Goal: Obtain resource: Download file/media

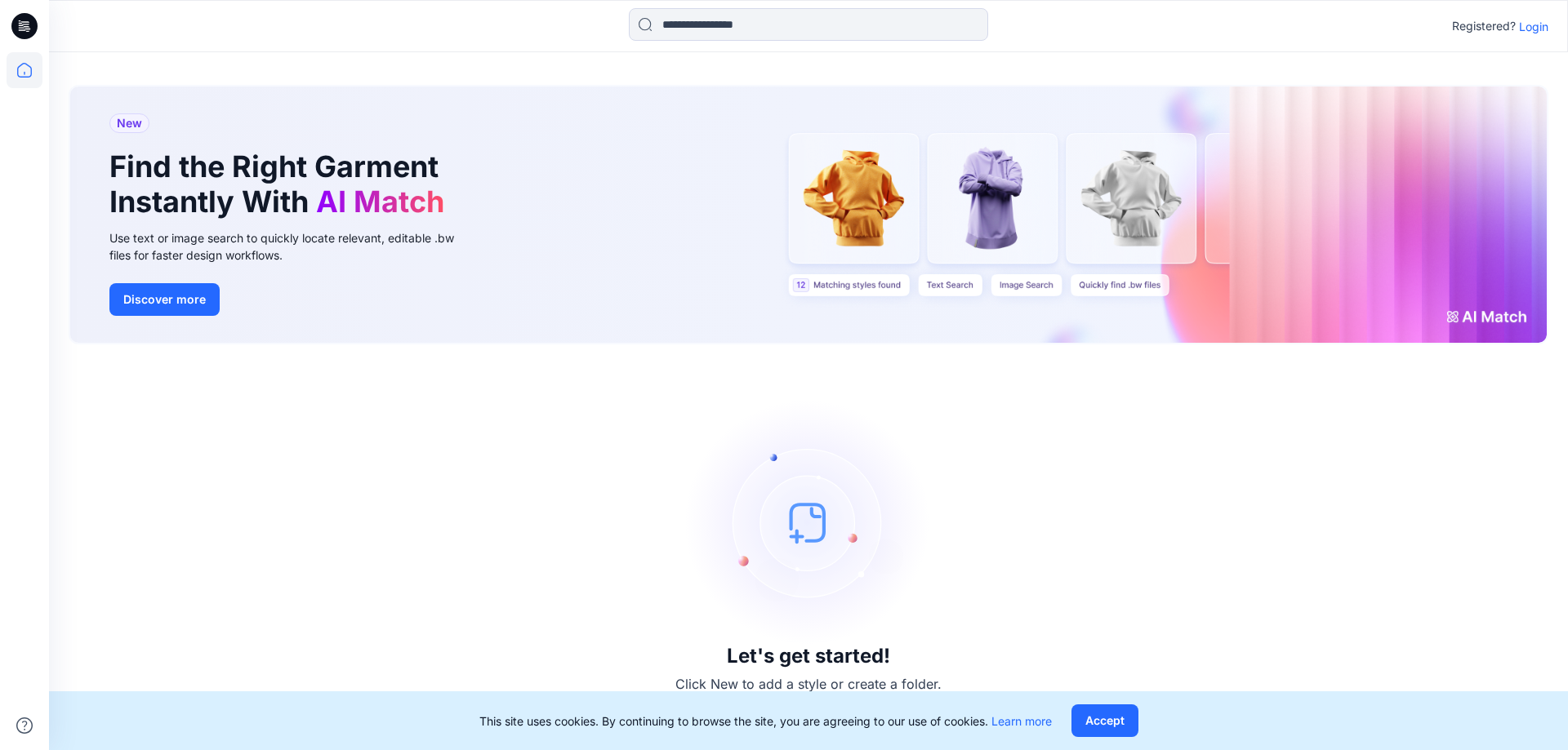
click at [1537, 34] on p "Login" at bounding box center [1534, 26] width 30 height 18
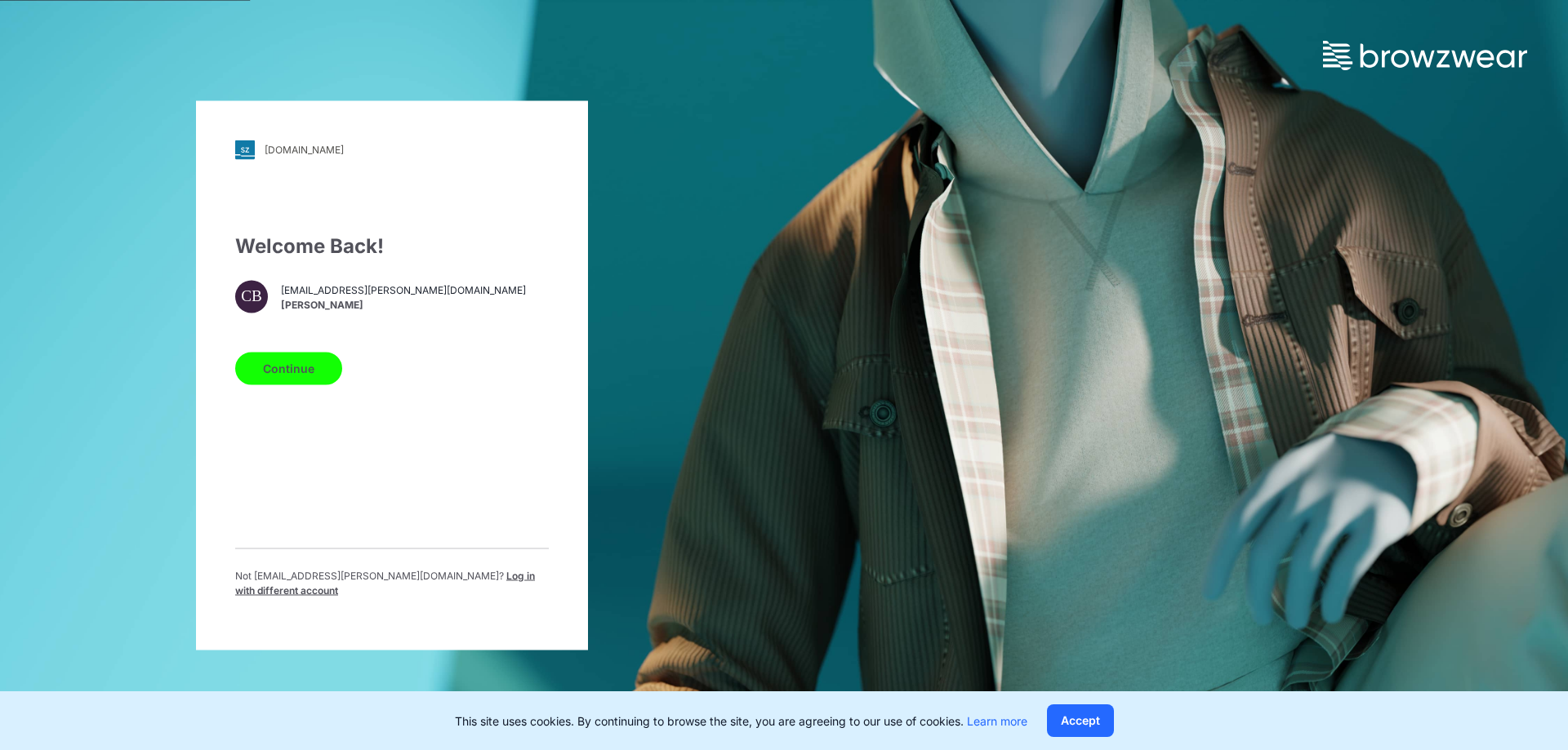
click at [451, 587] on span "Log in with different account" at bounding box center [385, 582] width 300 height 27
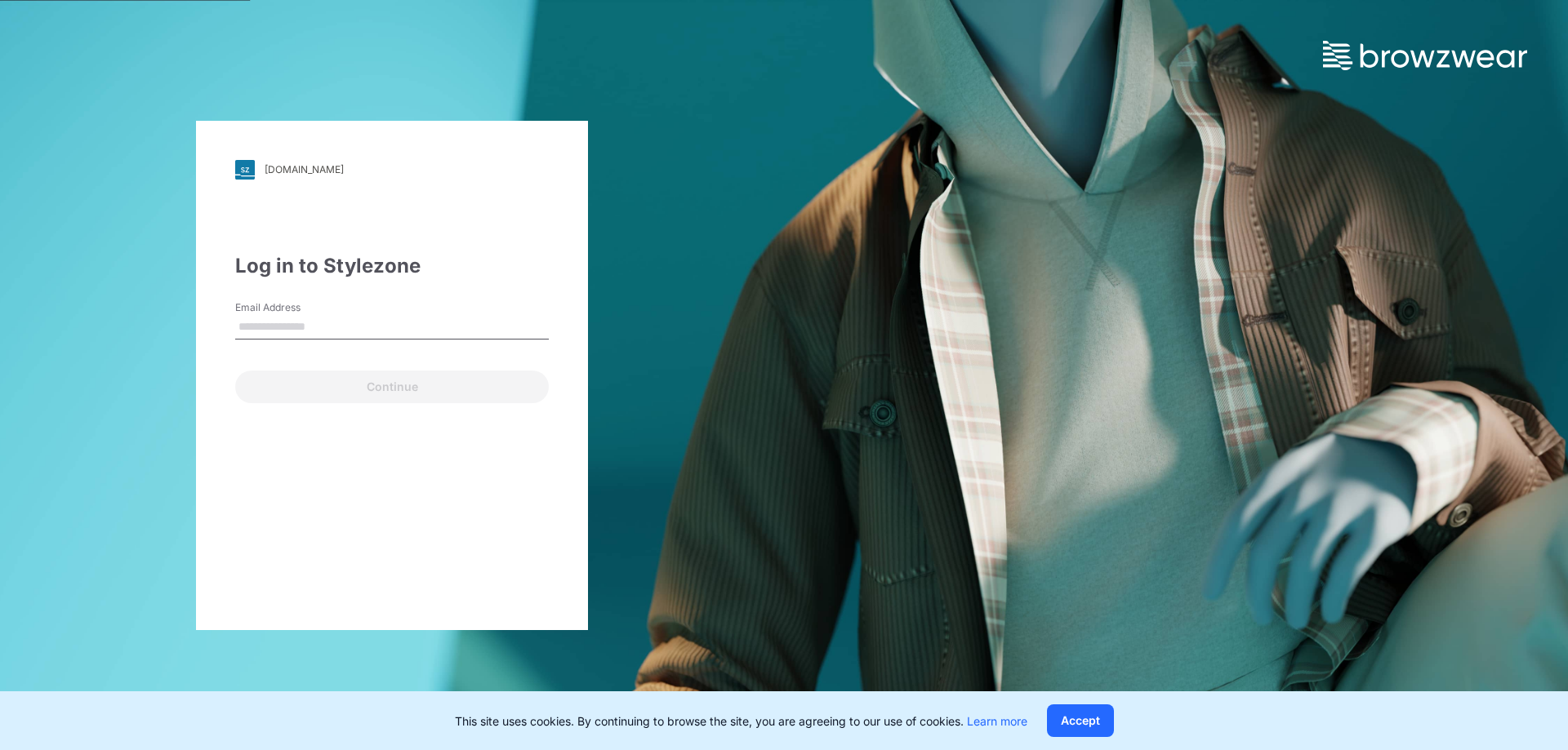
click at [476, 337] on input "Email Address" at bounding box center [391, 327] width 313 height 25
type input "**********"
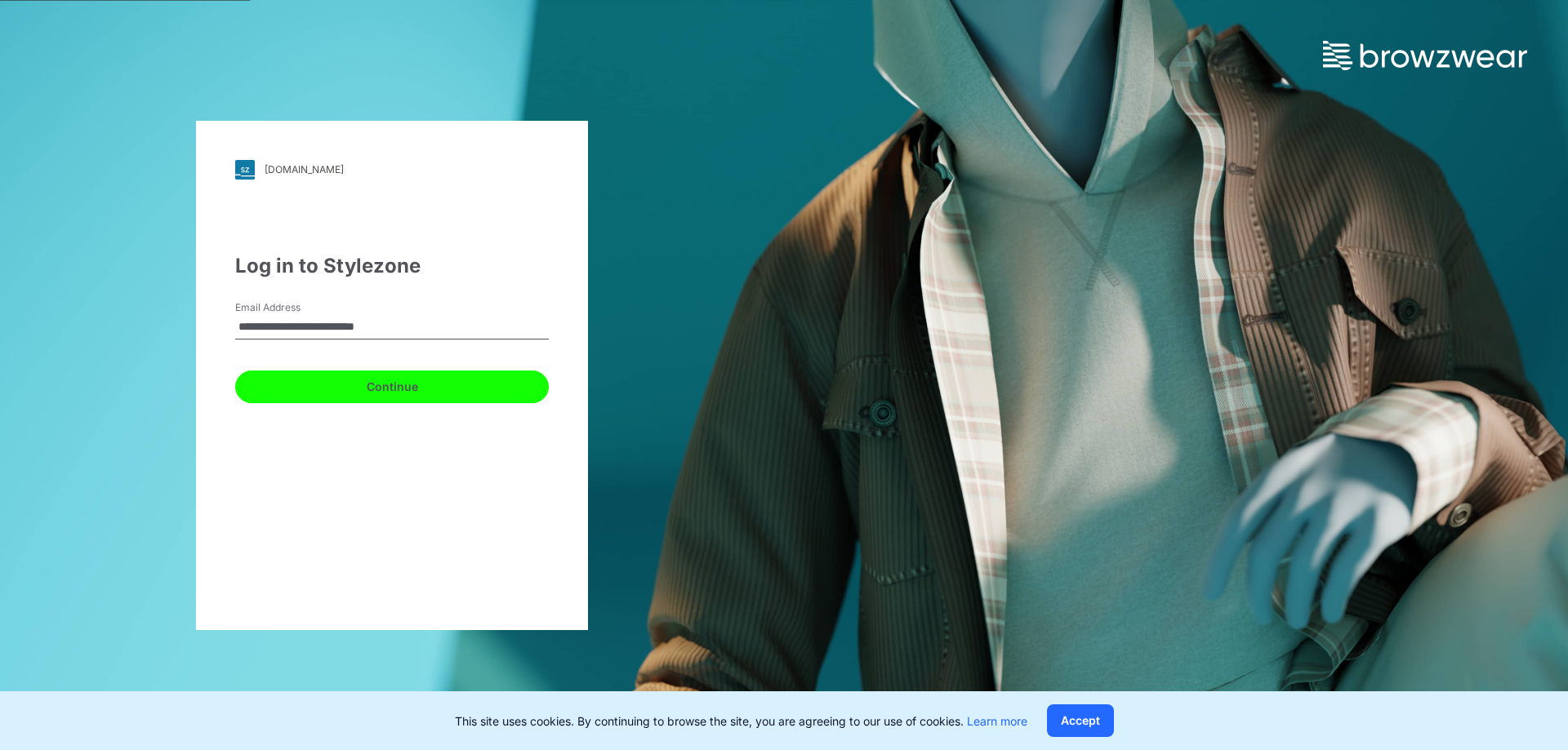
click at [412, 385] on button "Continue" at bounding box center [391, 387] width 313 height 32
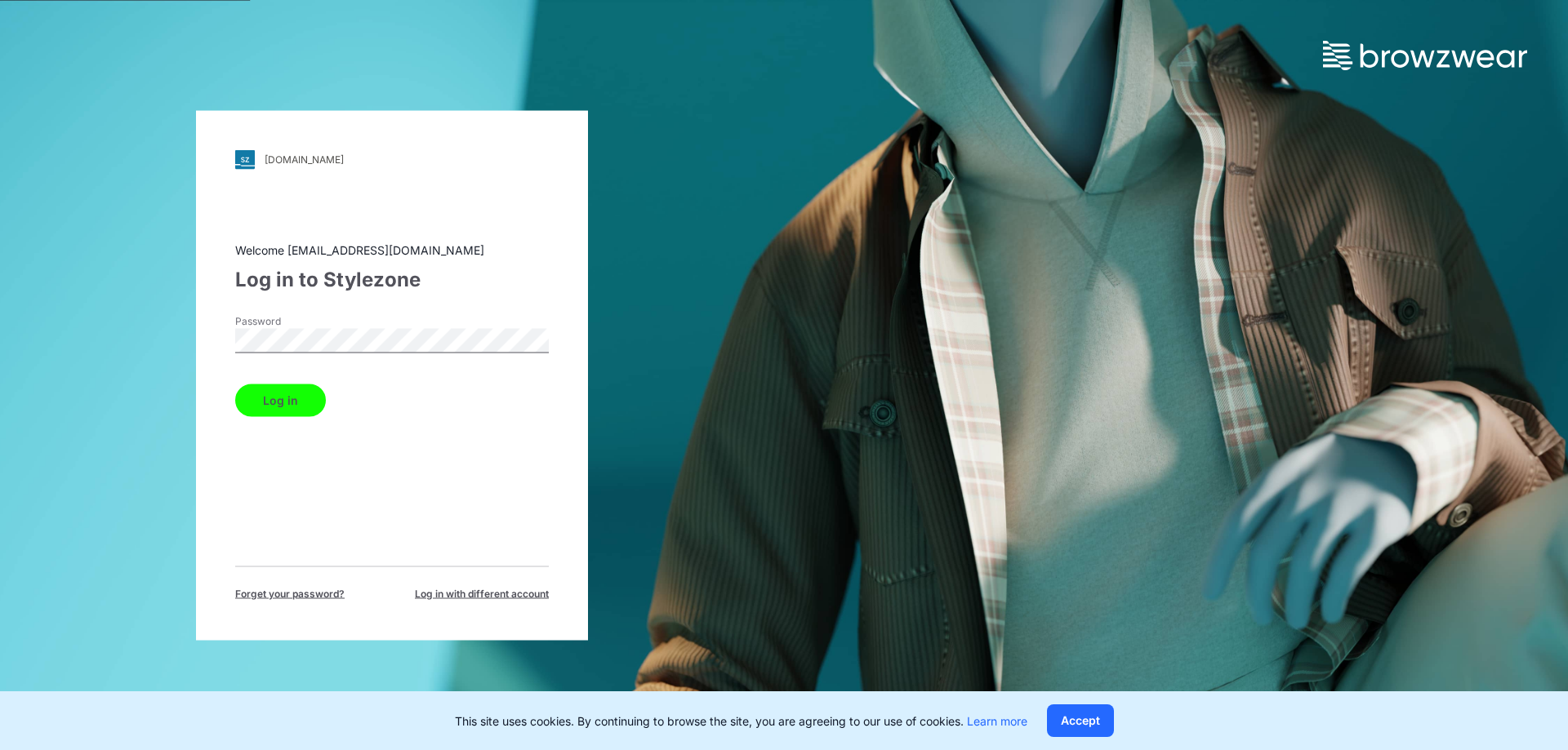
click at [268, 398] on button "Log in" at bounding box center [280, 399] width 90 height 32
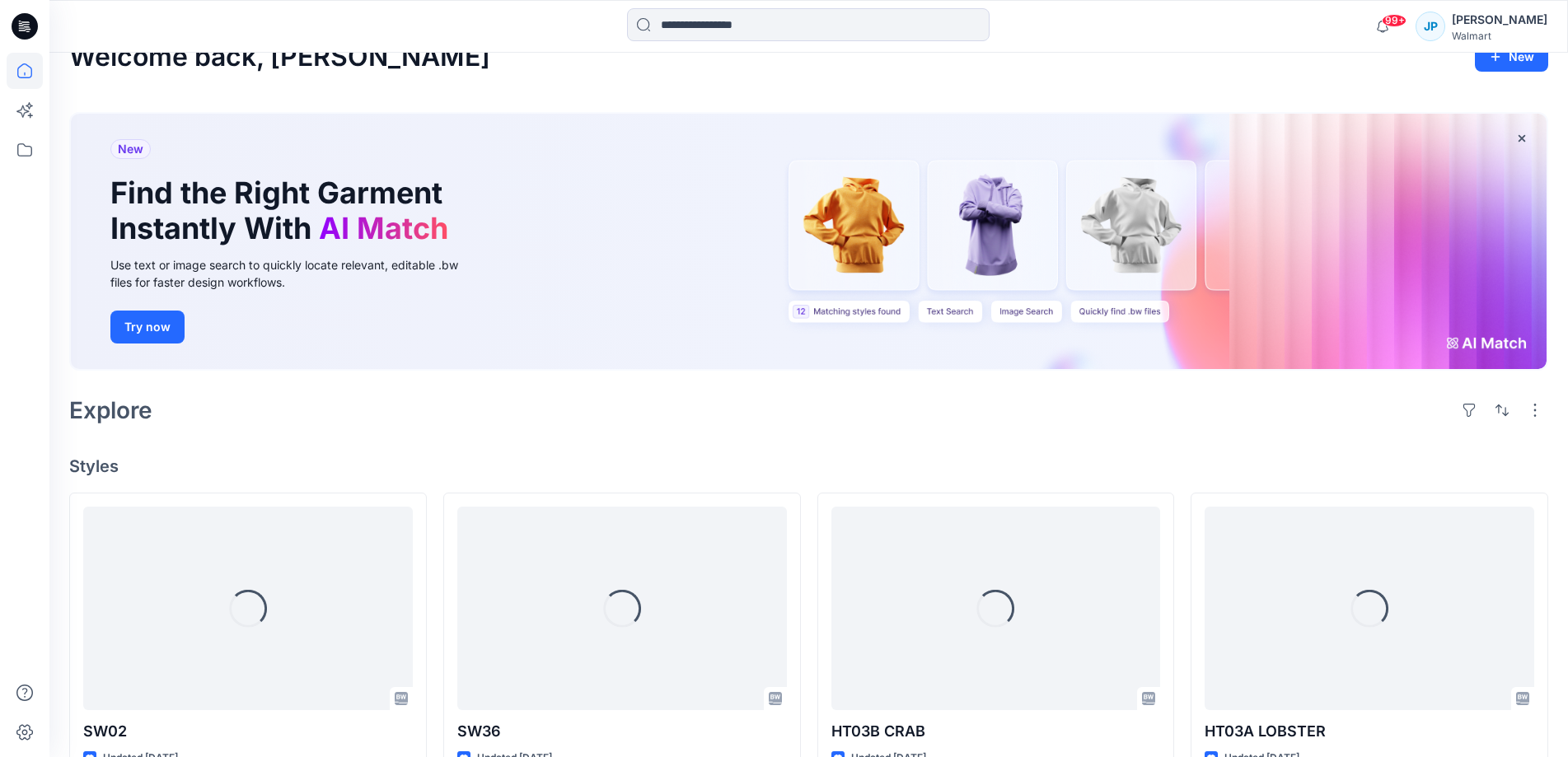
scroll to position [31, 0]
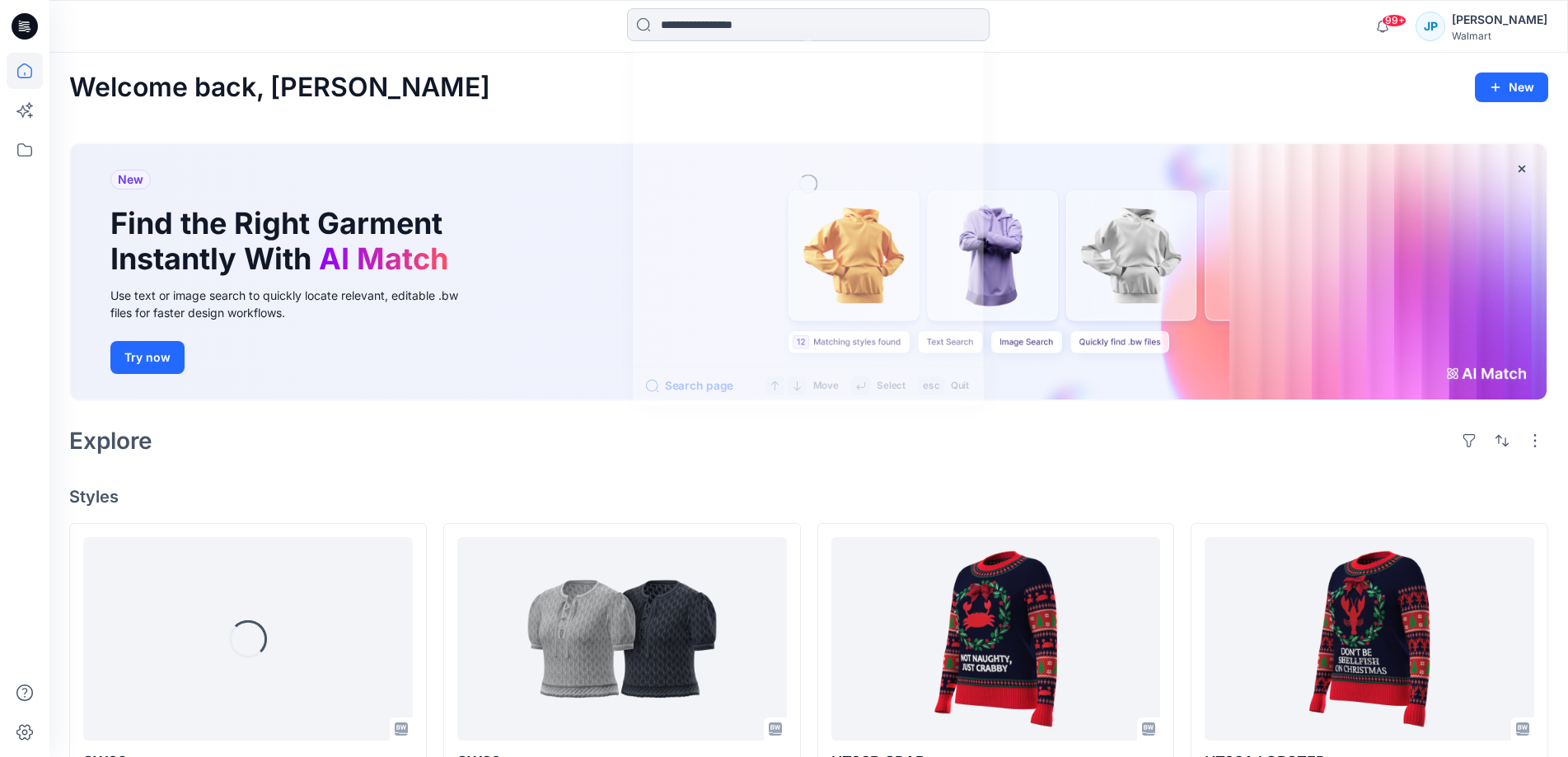
click at [784, 31] on input at bounding box center [808, 24] width 363 height 33
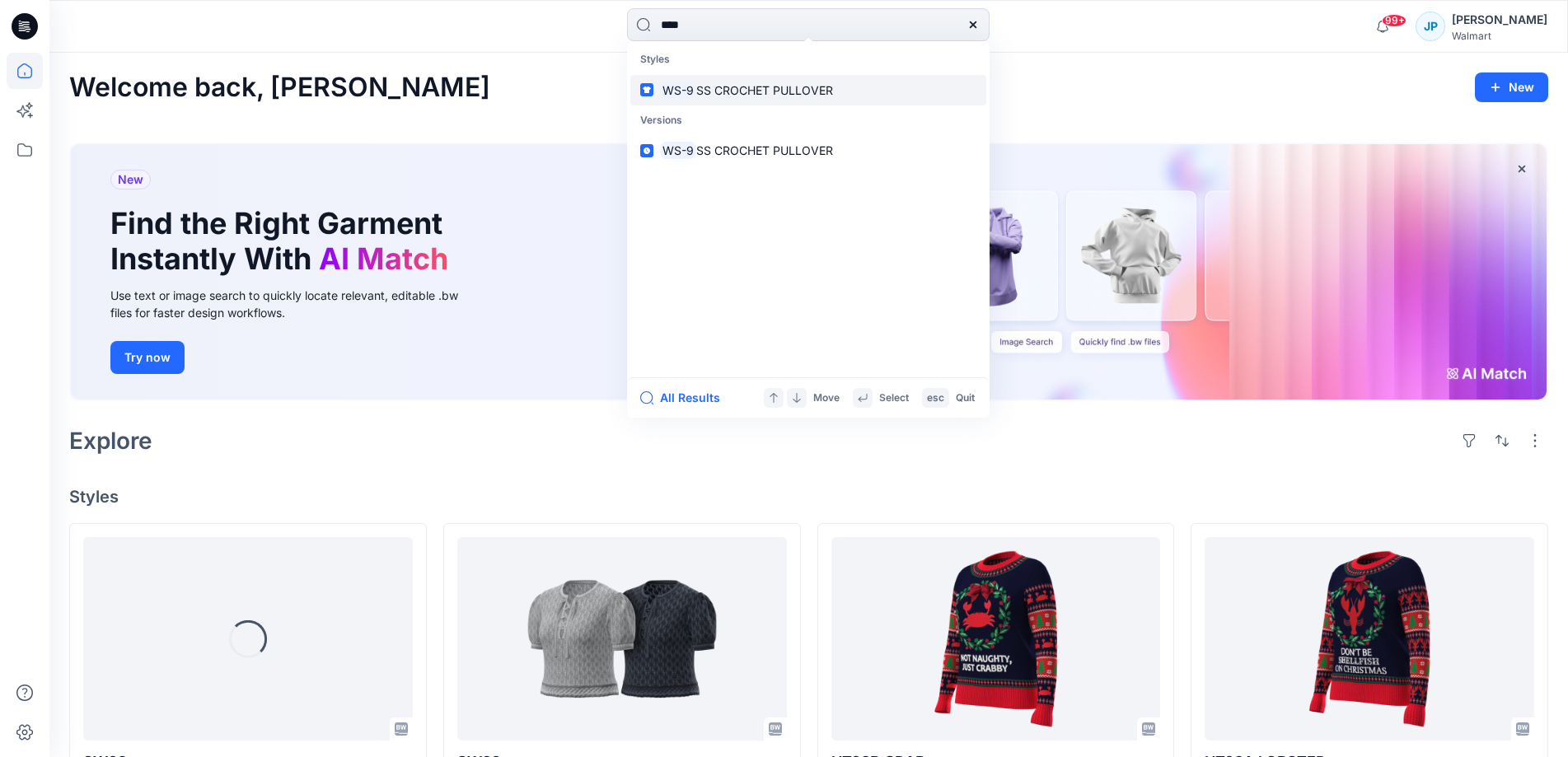
type input "****"
click at [740, 88] on span "SS CROCHET PULLOVER" at bounding box center [764, 90] width 136 height 14
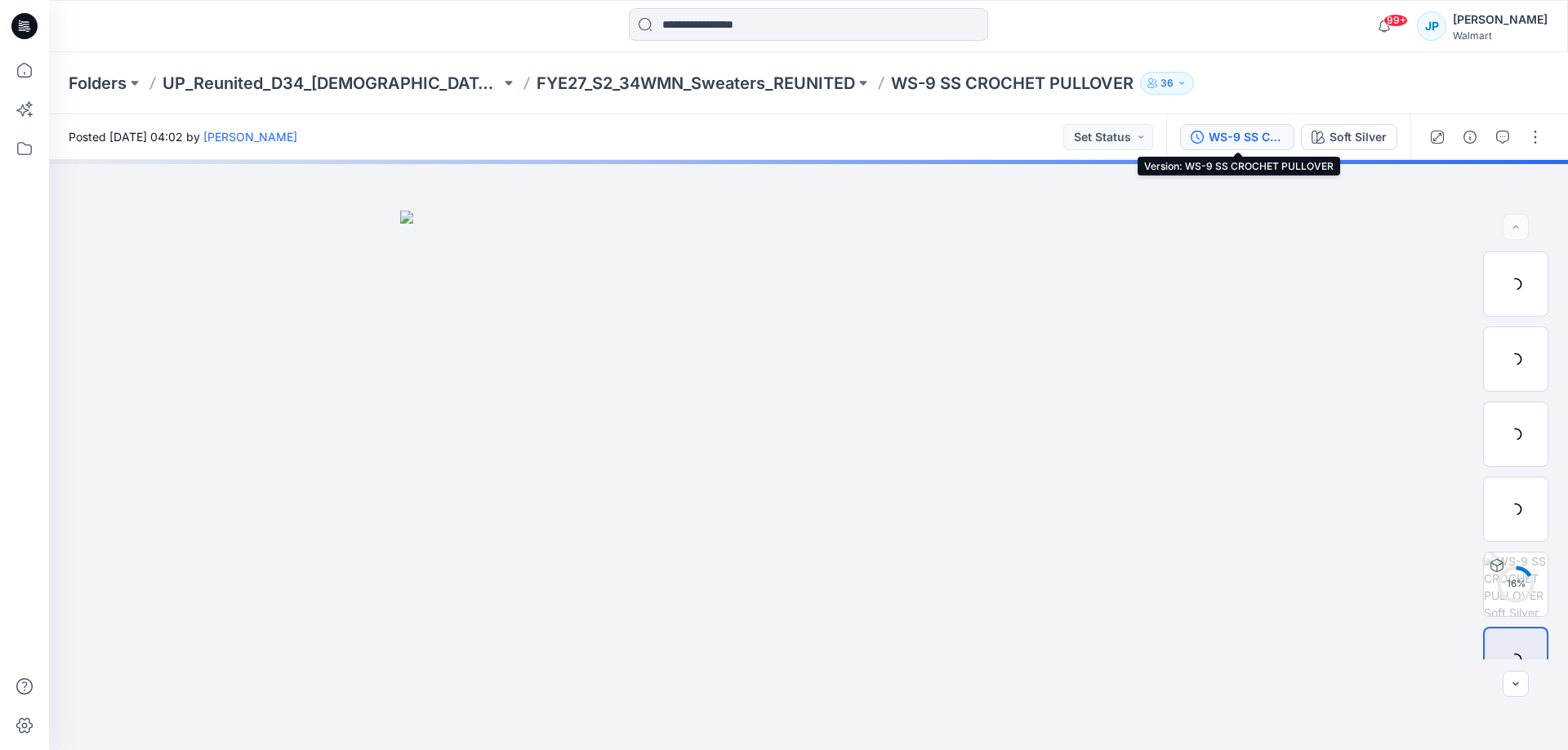
click at [1249, 138] on div "WS-9 SS CROCHET PULLOVER" at bounding box center [1246, 137] width 75 height 18
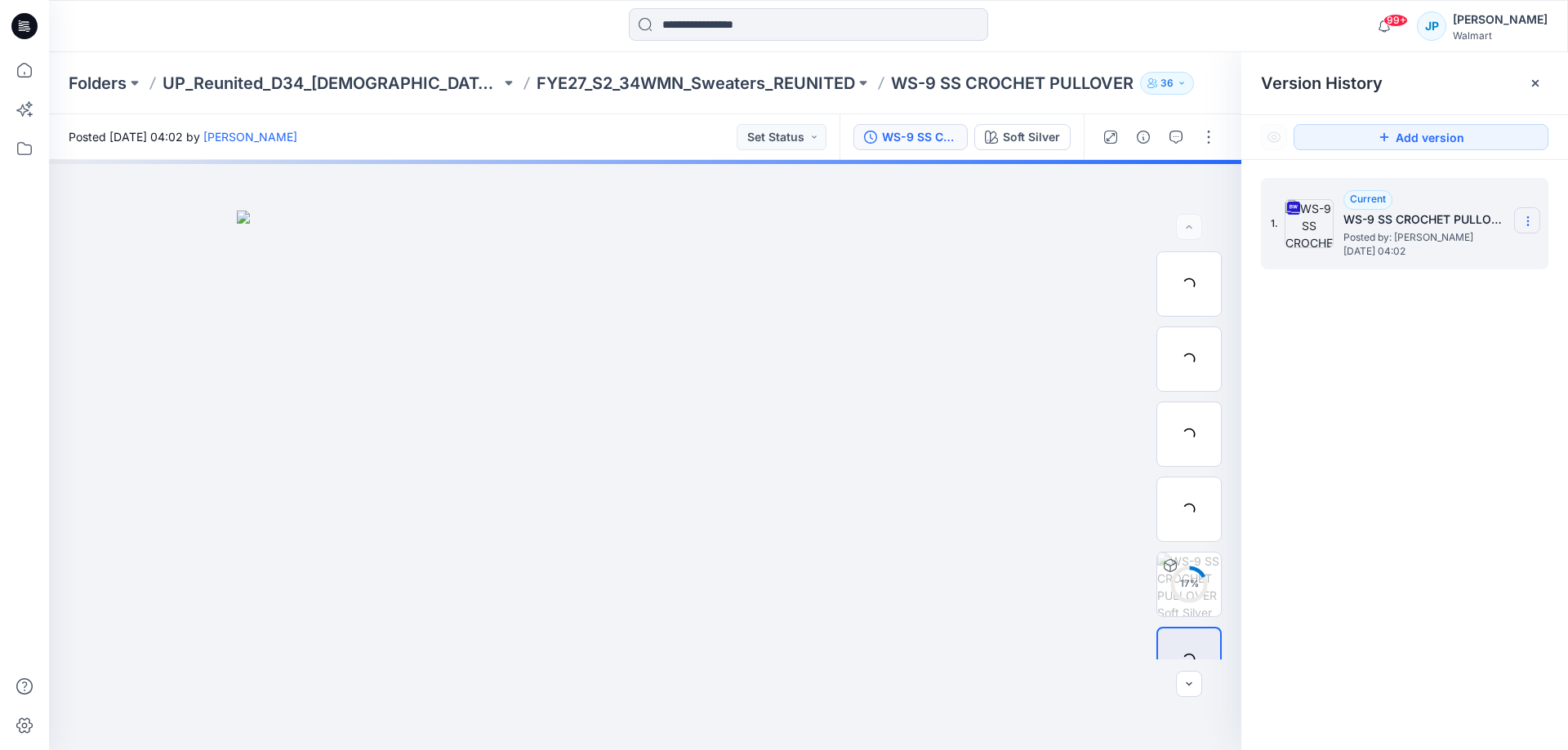
click at [1526, 219] on icon at bounding box center [1528, 221] width 13 height 13
click at [1489, 249] on span "Download Source BW File" at bounding box center [1445, 253] width 137 height 19
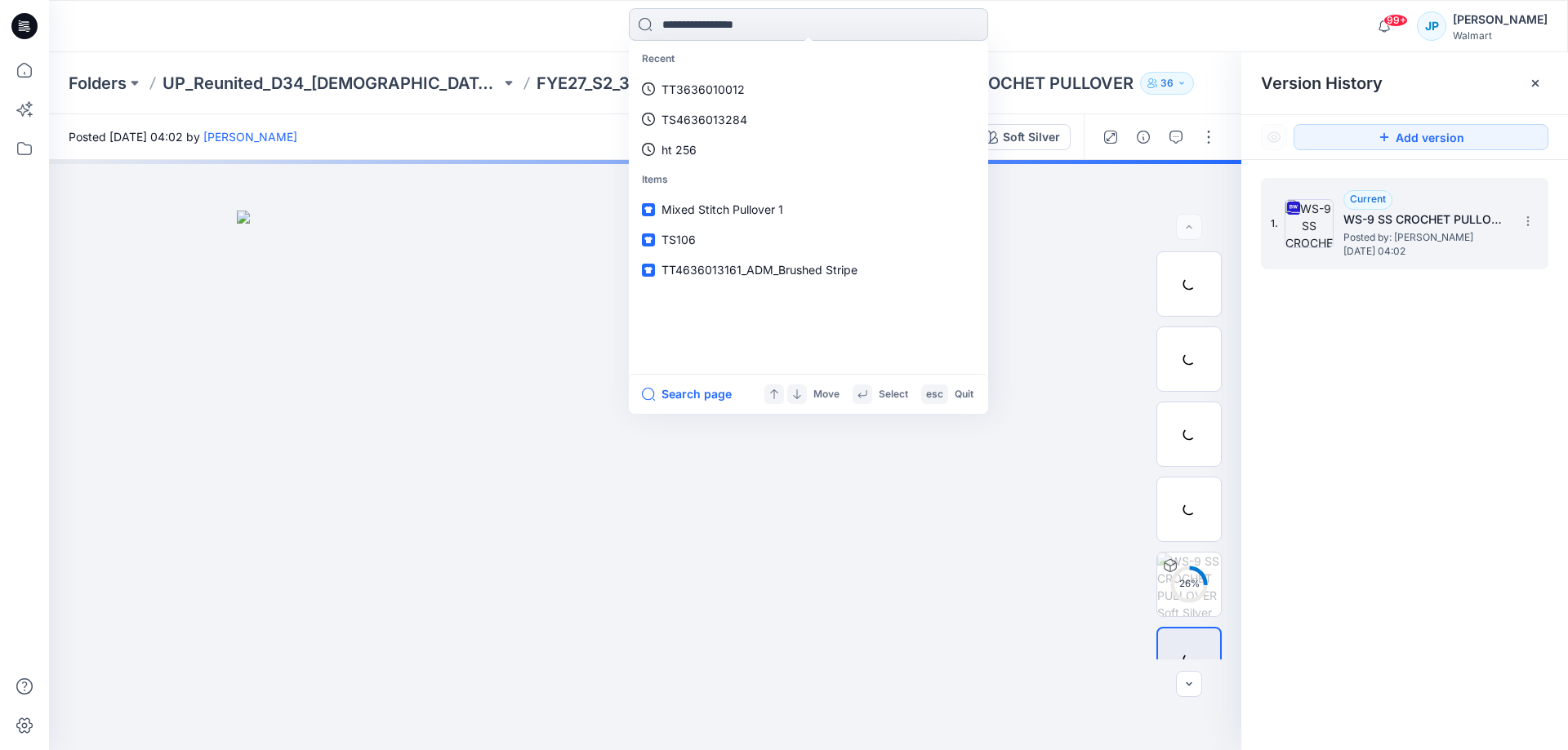
click at [766, 32] on input at bounding box center [809, 24] width 360 height 32
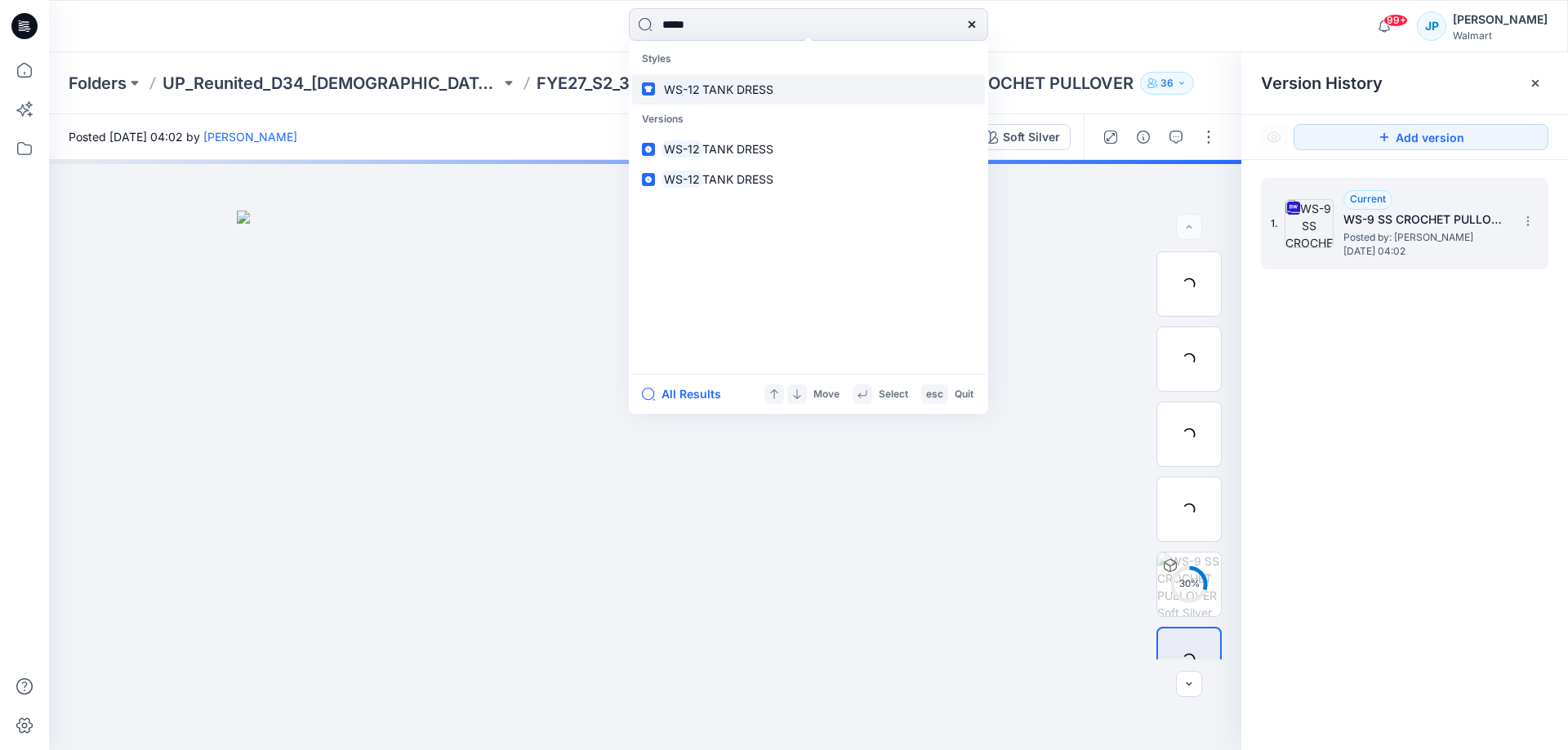
type input "*****"
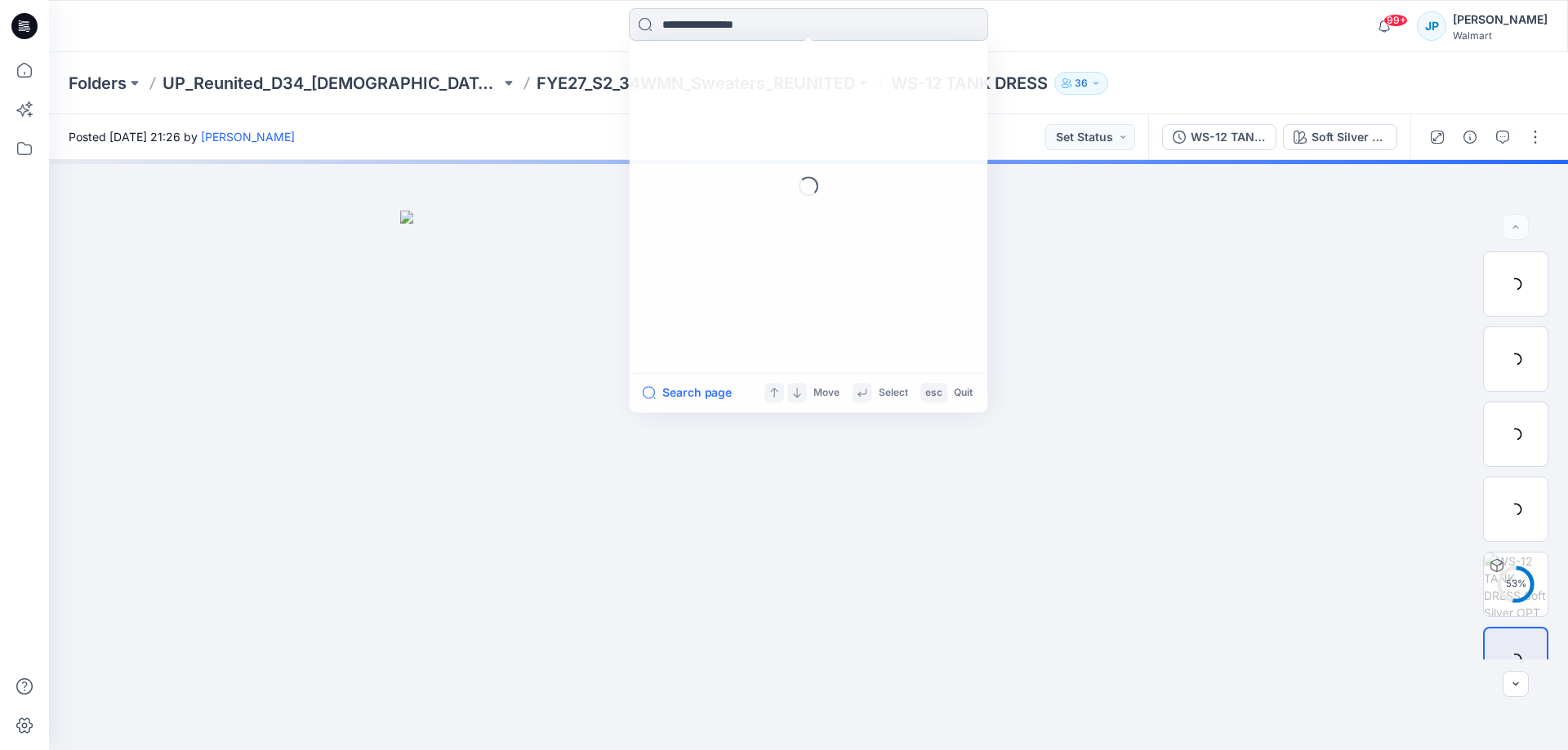
click at [810, 22] on input at bounding box center [809, 24] width 360 height 32
type input "*"
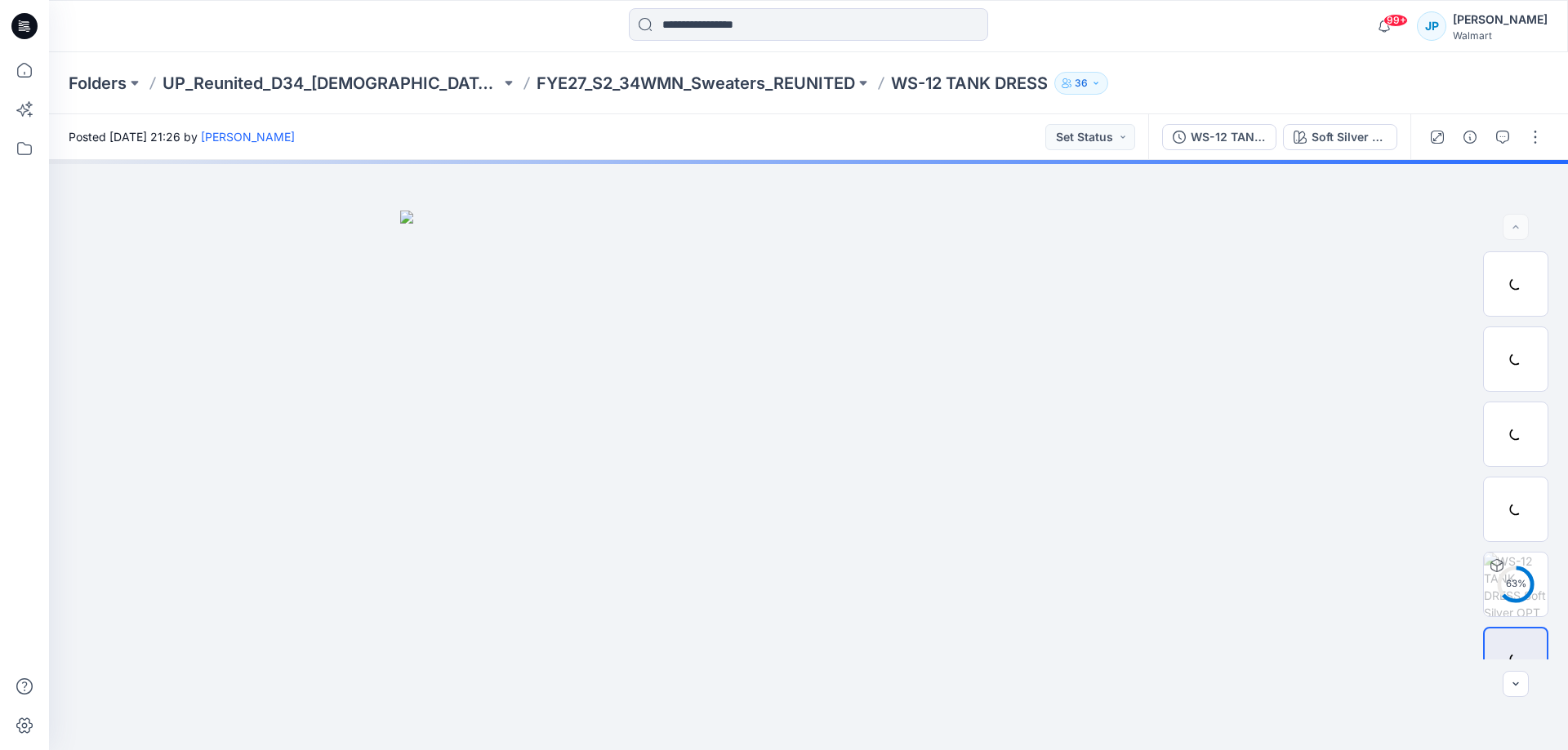
click at [1053, 18] on div at bounding box center [809, 25] width 760 height 36
